Goal: Check status: Check status

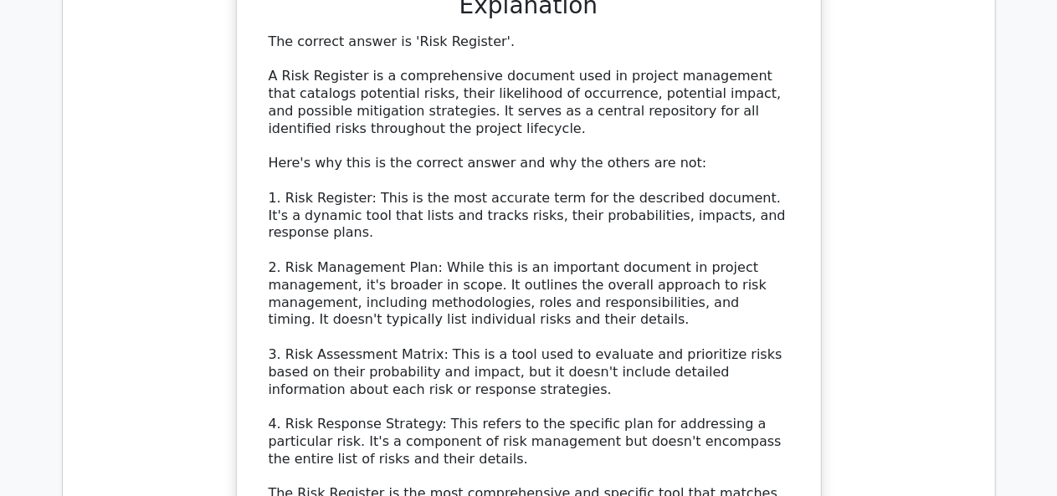
scroll to position [2014, 0]
